Goal: Subscribe to service/newsletter

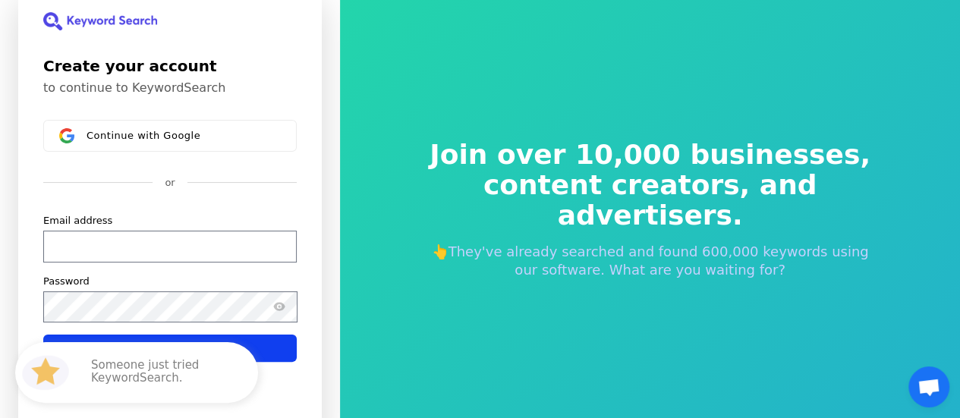
click at [381, 237] on div "Join over 10,000 businesses, content creators, and advertisers. 👆They've alread…" at bounding box center [650, 209] width 620 height 418
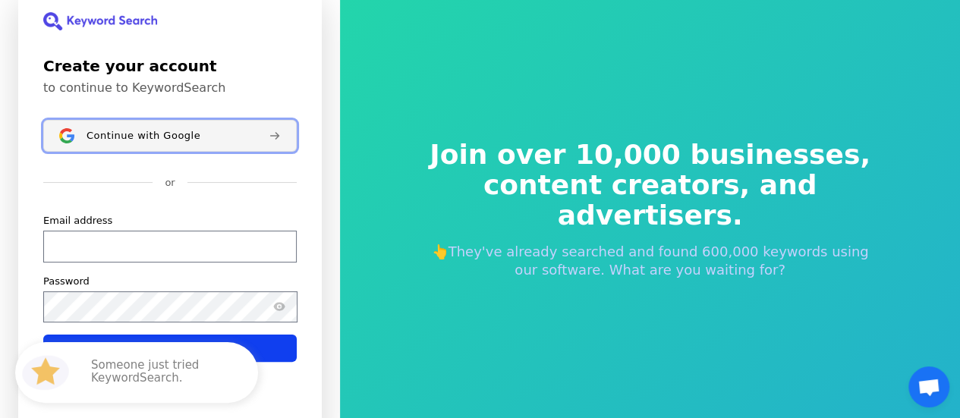
click at [98, 130] on span "Continue with Google" at bounding box center [144, 136] width 114 height 12
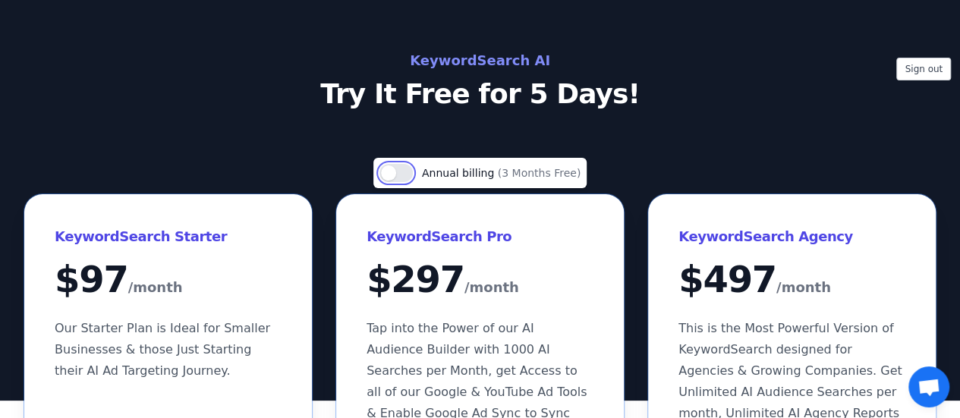
click at [390, 169] on button "Use setting" at bounding box center [396, 173] width 33 height 18
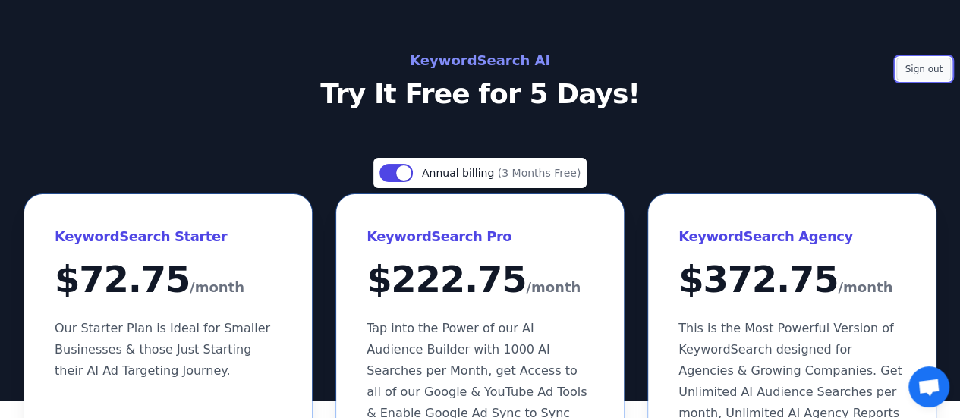
click at [909, 74] on button "Sign out" at bounding box center [924, 69] width 55 height 23
